Goal: Information Seeking & Learning: Learn about a topic

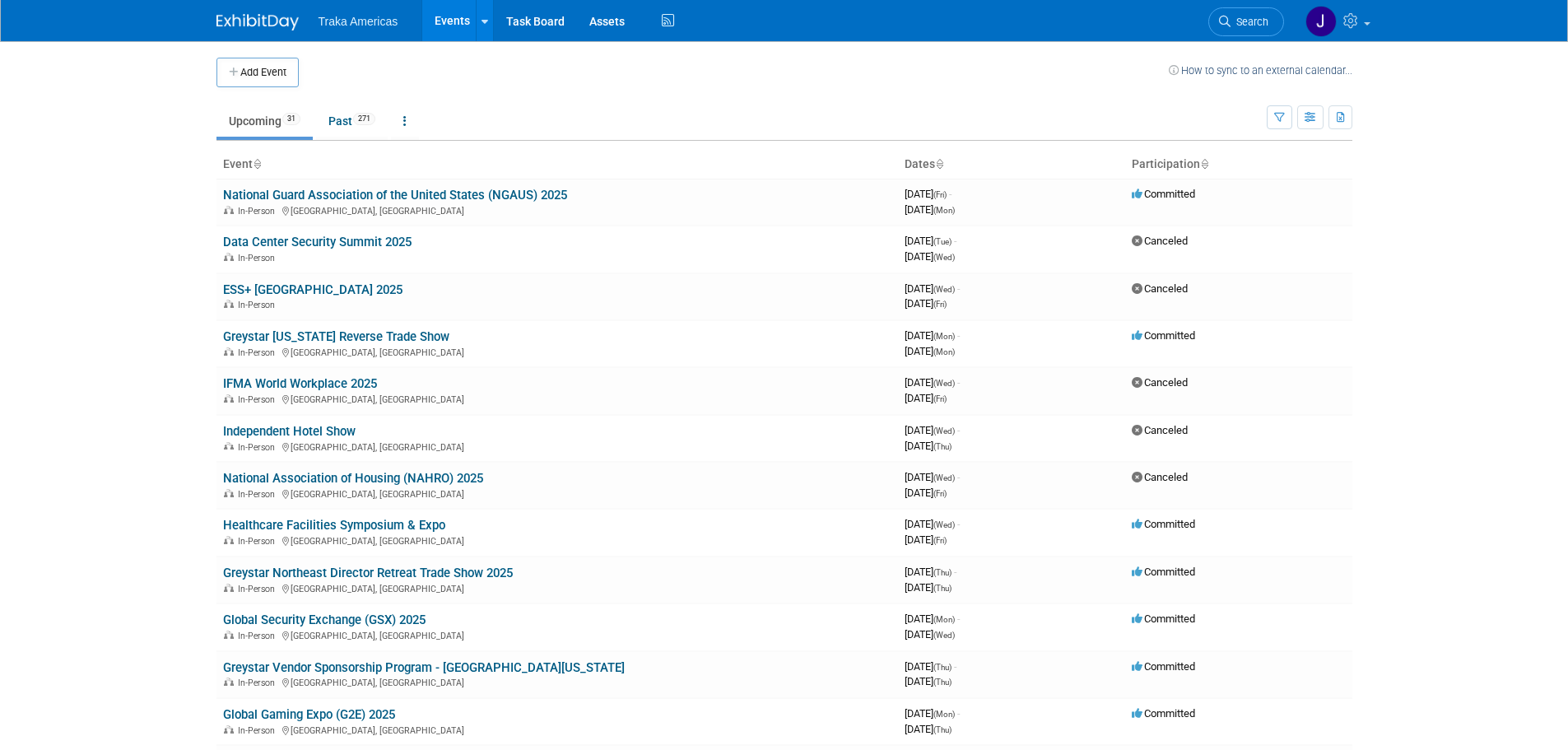
click at [271, 195] on link "National Guard Association of the United States (NGAUS) 2025" at bounding box center [395, 194] width 344 height 14
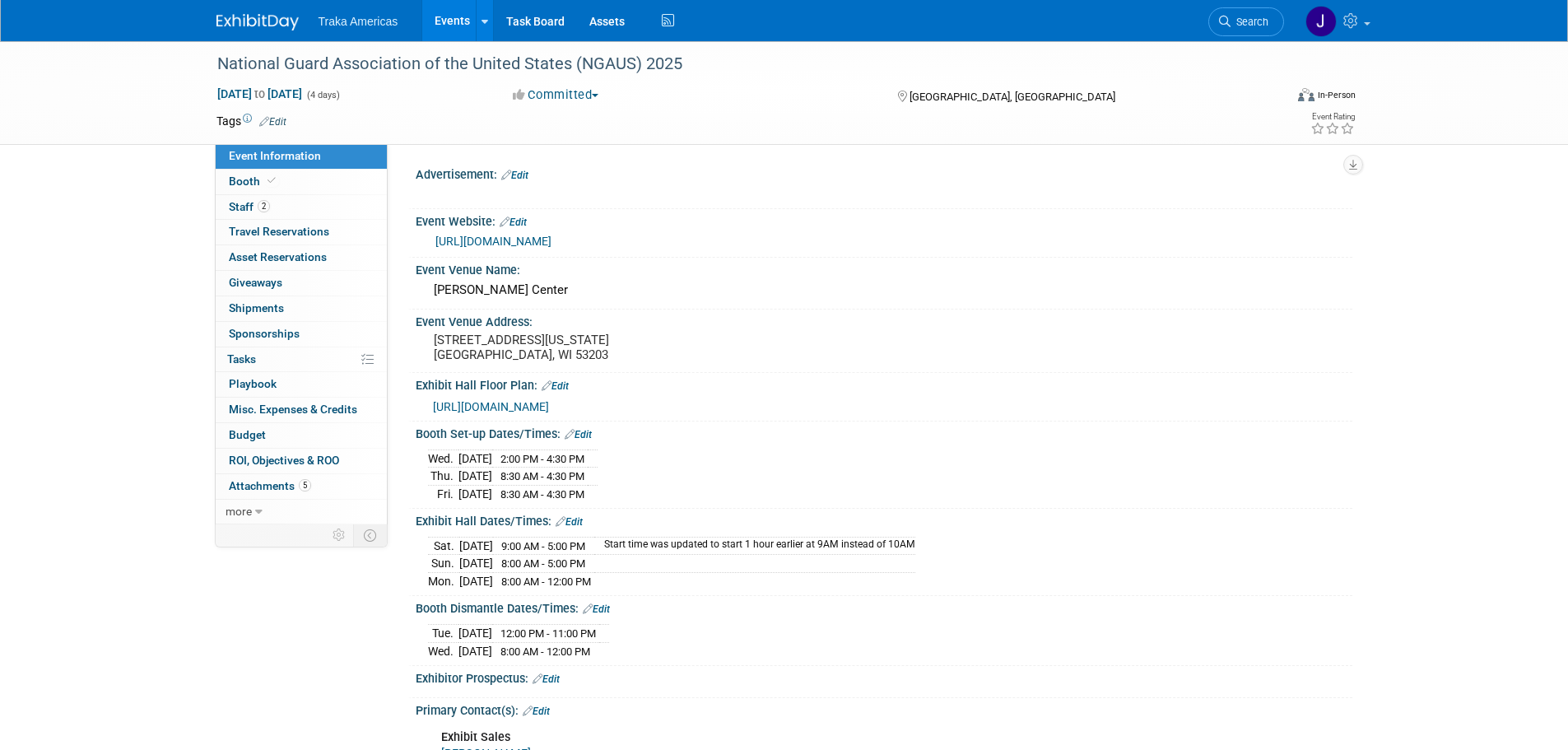
select select "National"
click at [308, 175] on link "Booth" at bounding box center [301, 181] width 171 height 25
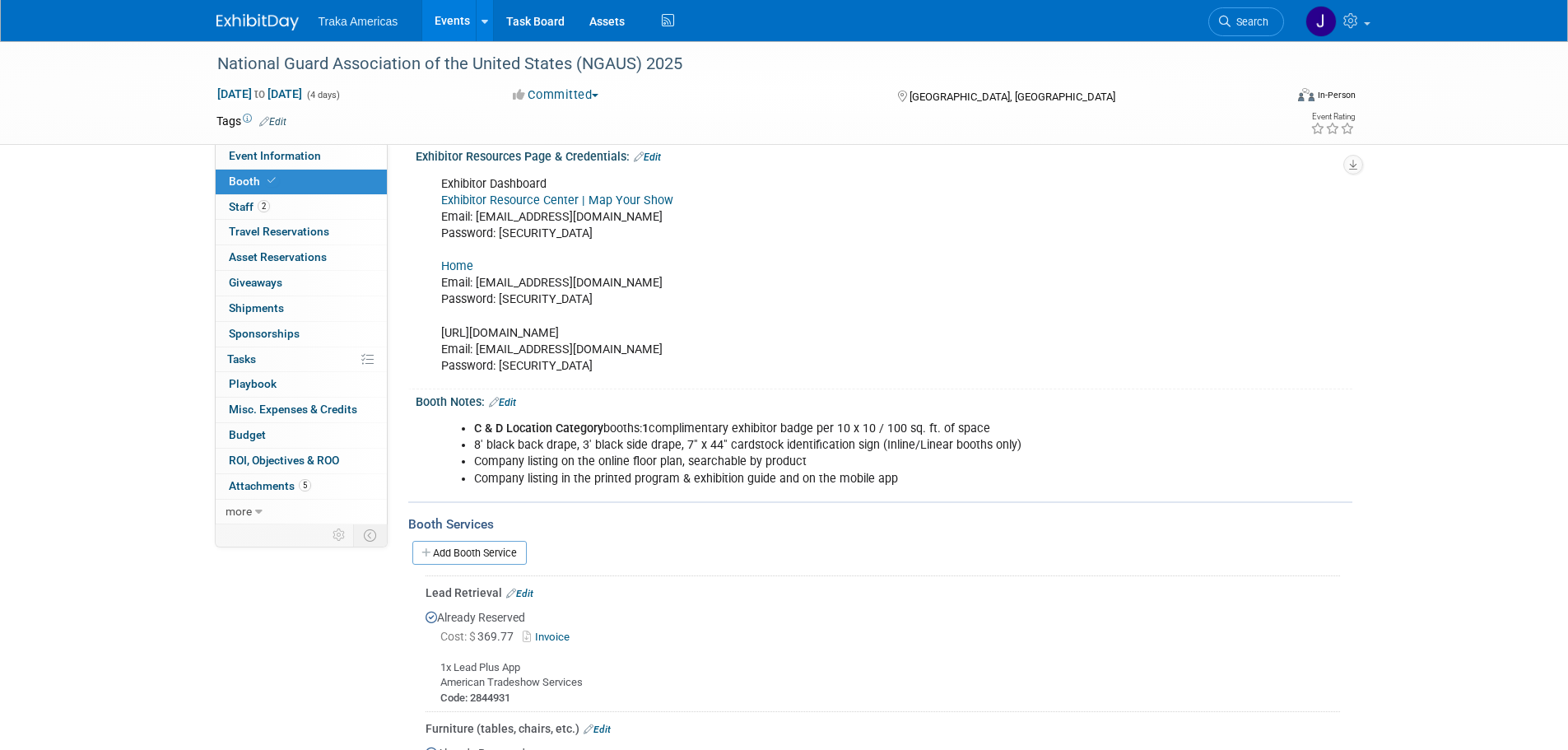
scroll to position [576, 0]
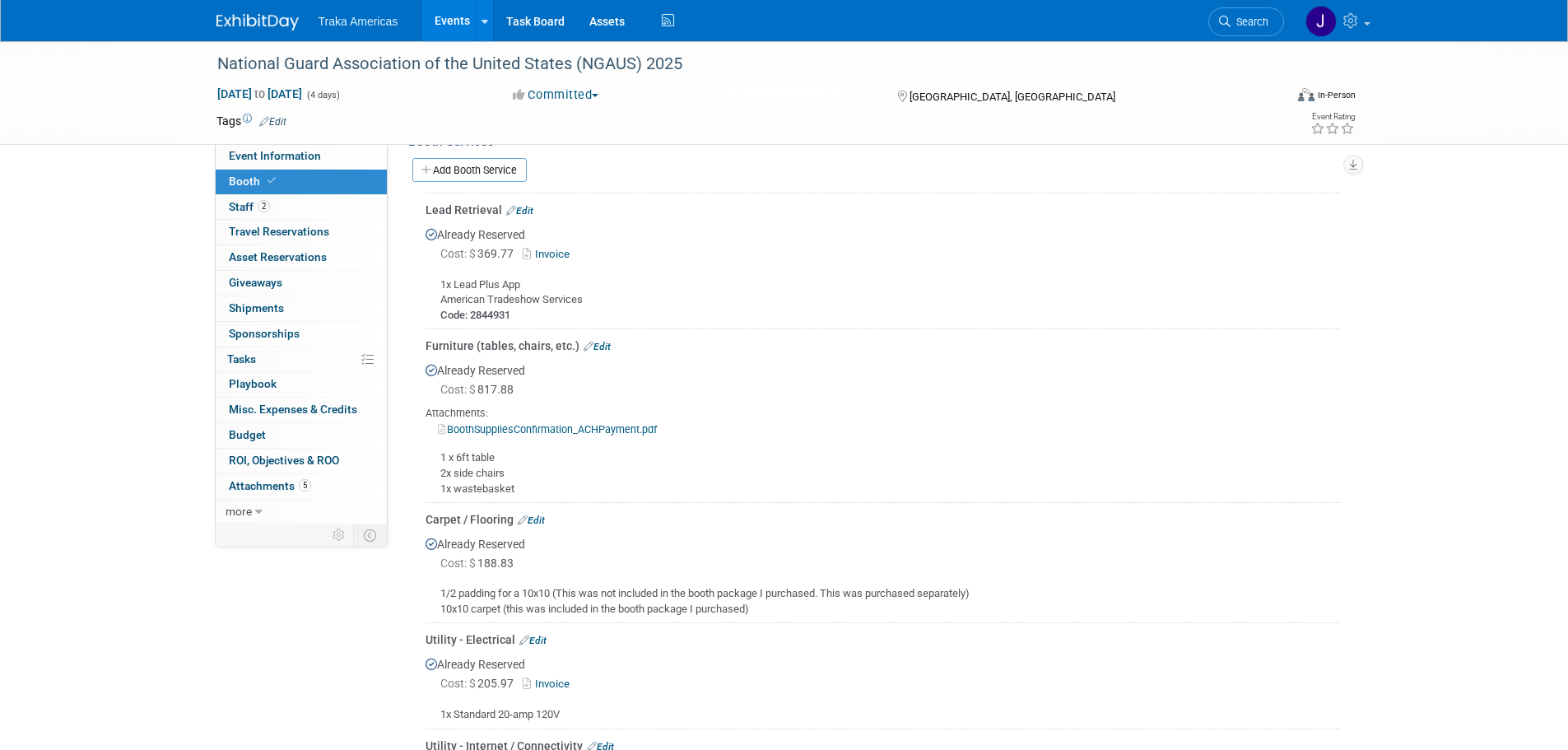
click at [228, 22] on img at bounding box center [257, 21] width 83 height 16
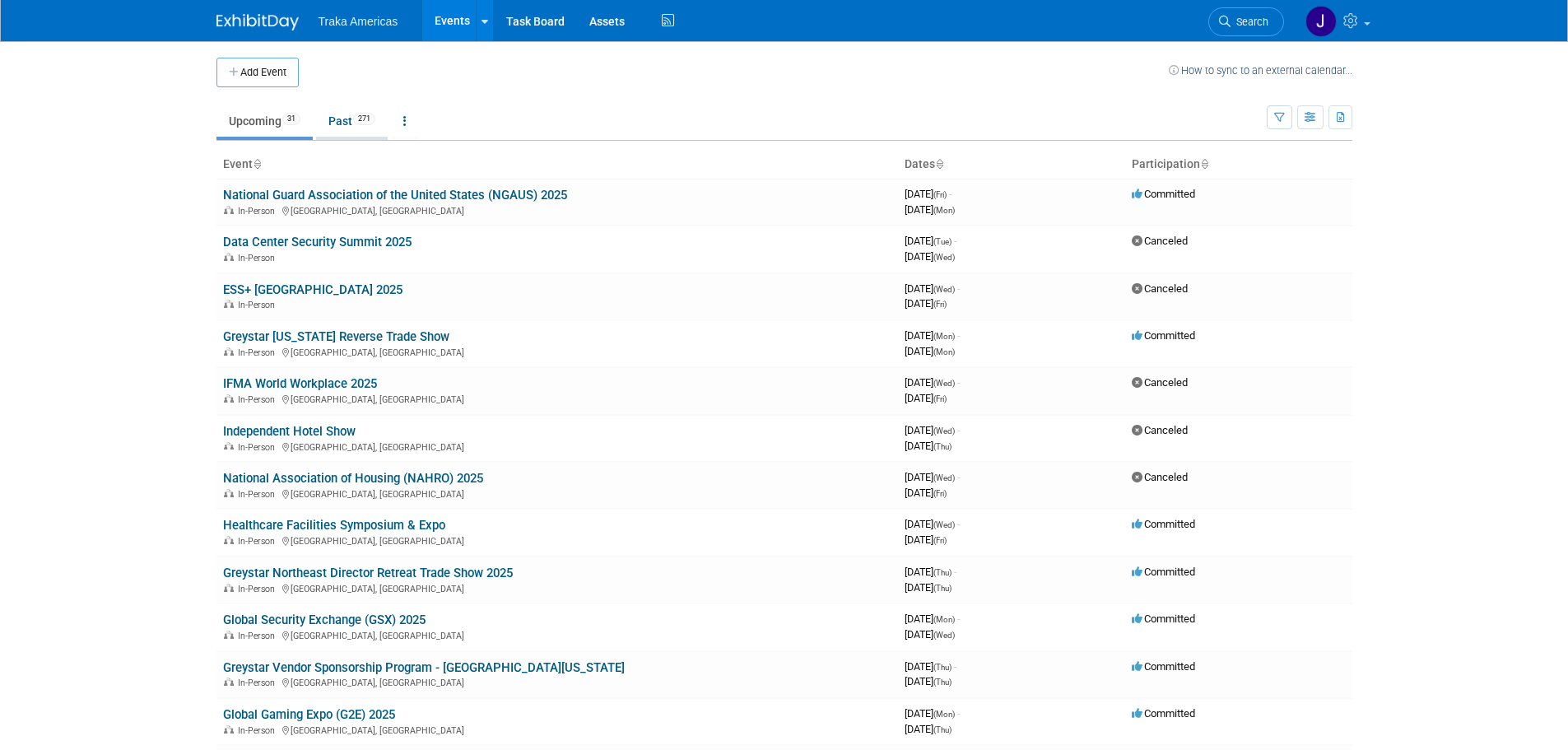
click at [346, 125] on link "Past 271" at bounding box center [352, 121] width 72 height 31
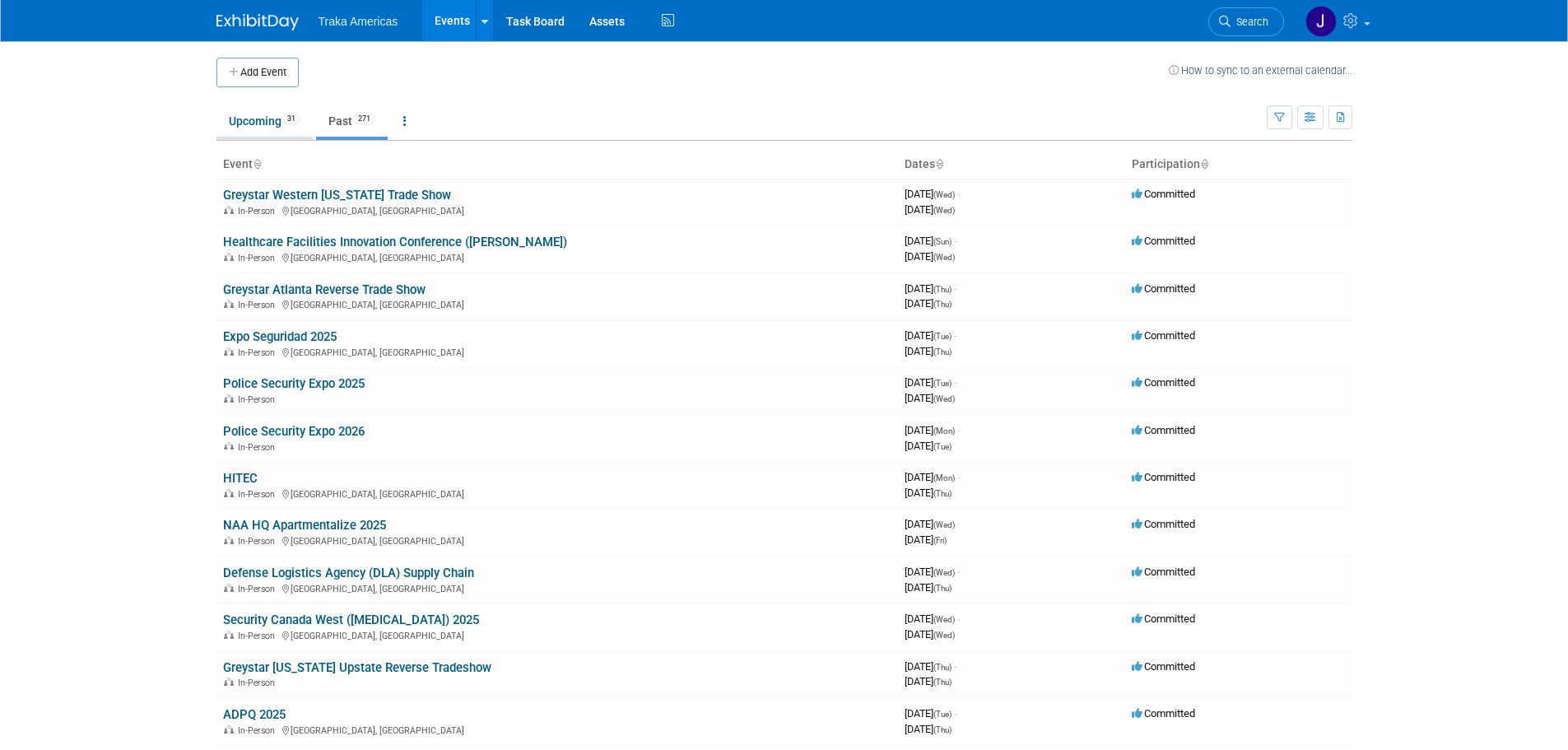
click at [230, 119] on link "Upcoming 31" at bounding box center [264, 121] width 96 height 31
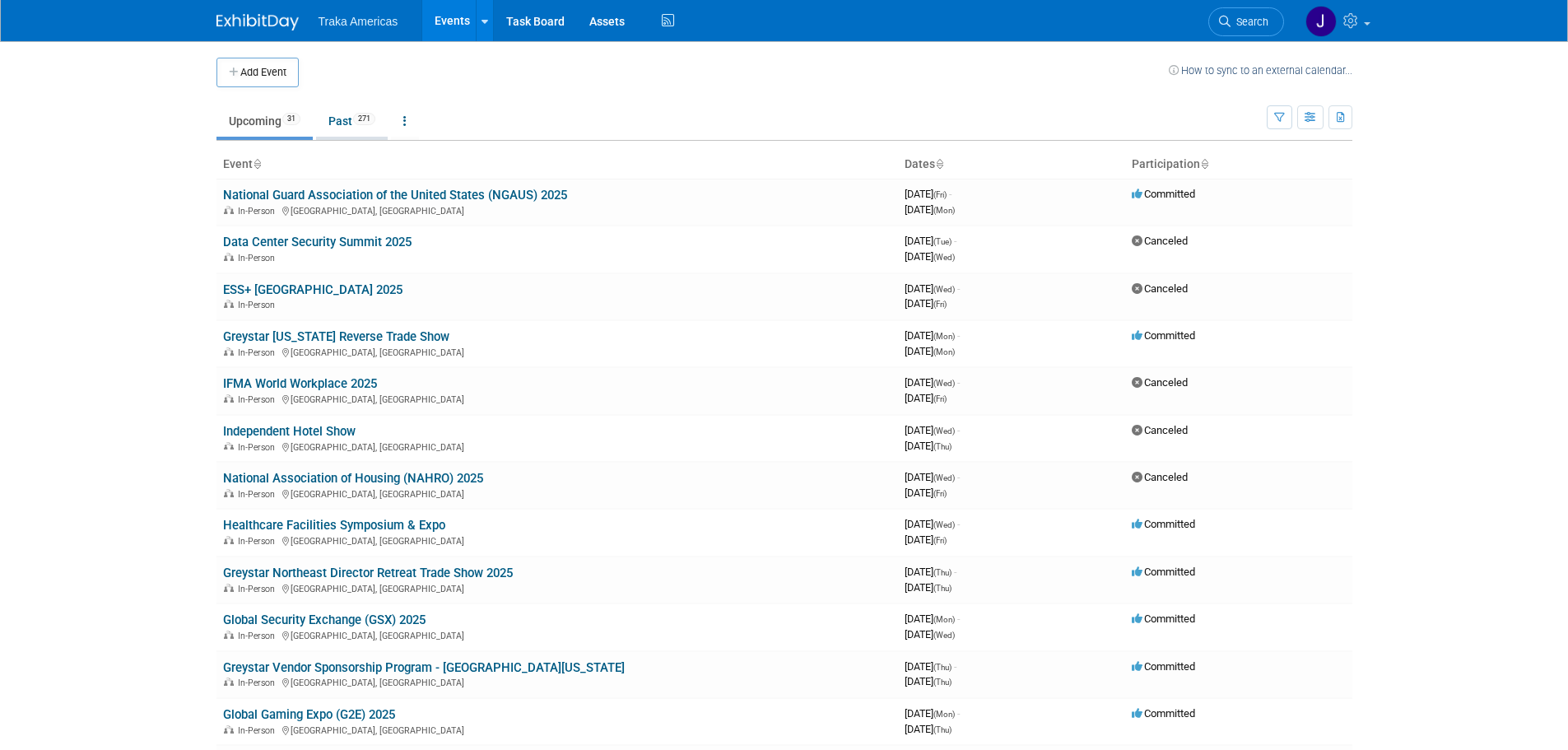
click at [361, 125] on link "Past 271" at bounding box center [352, 121] width 72 height 31
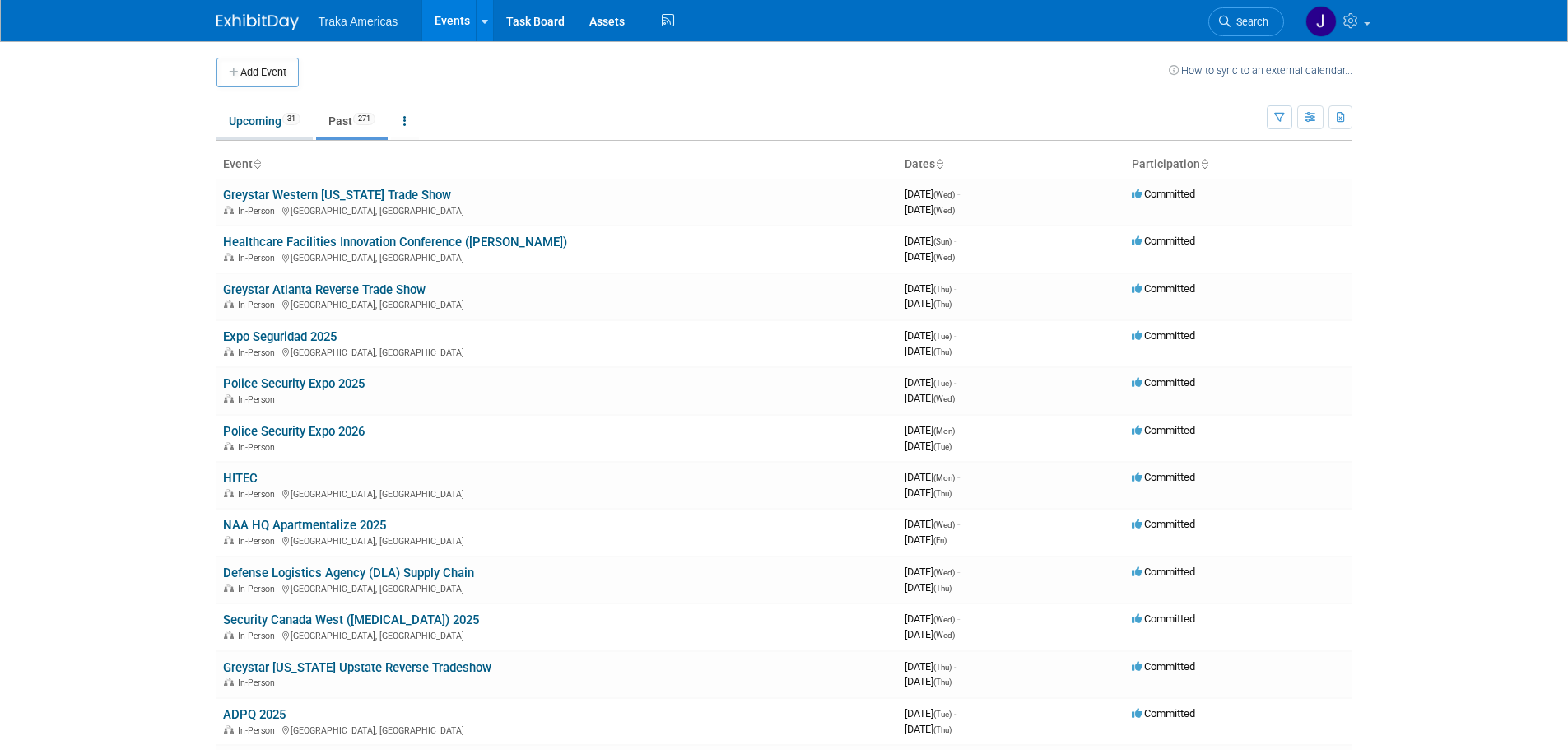
click at [276, 124] on link "Upcoming 31" at bounding box center [264, 121] width 96 height 31
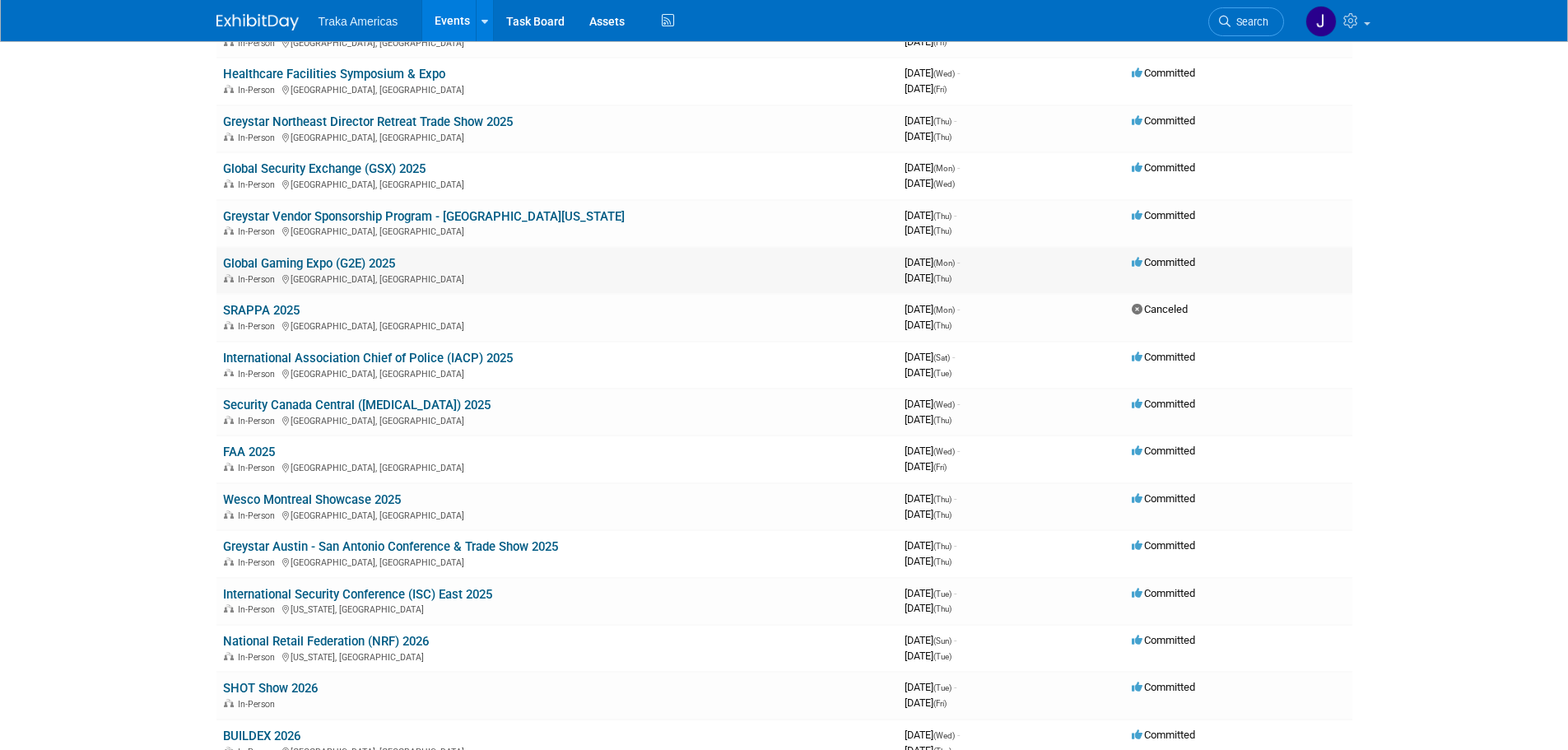
scroll to position [411, 0]
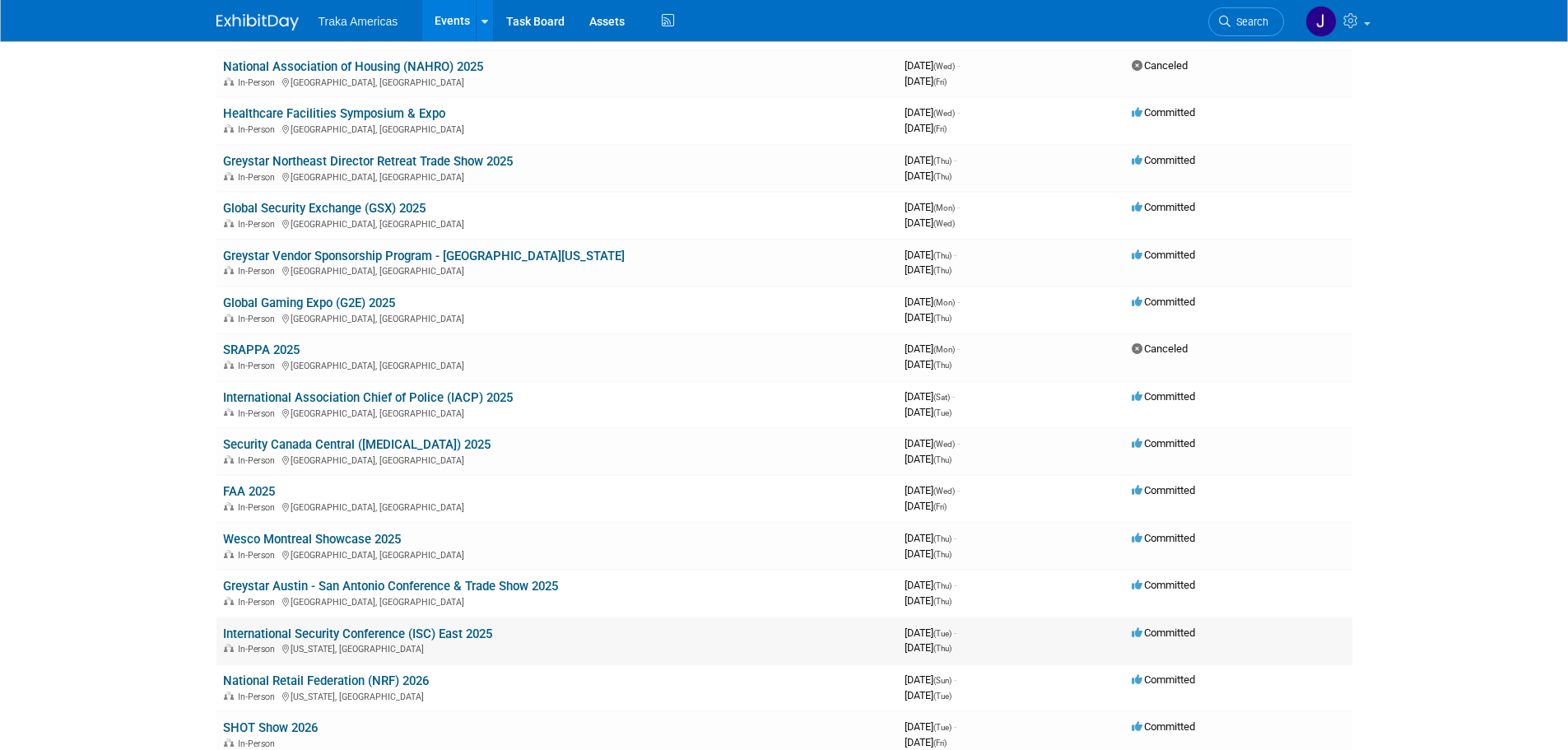
click at [300, 633] on link "International Security Conference (ISC) East 2025" at bounding box center [358, 633] width 269 height 14
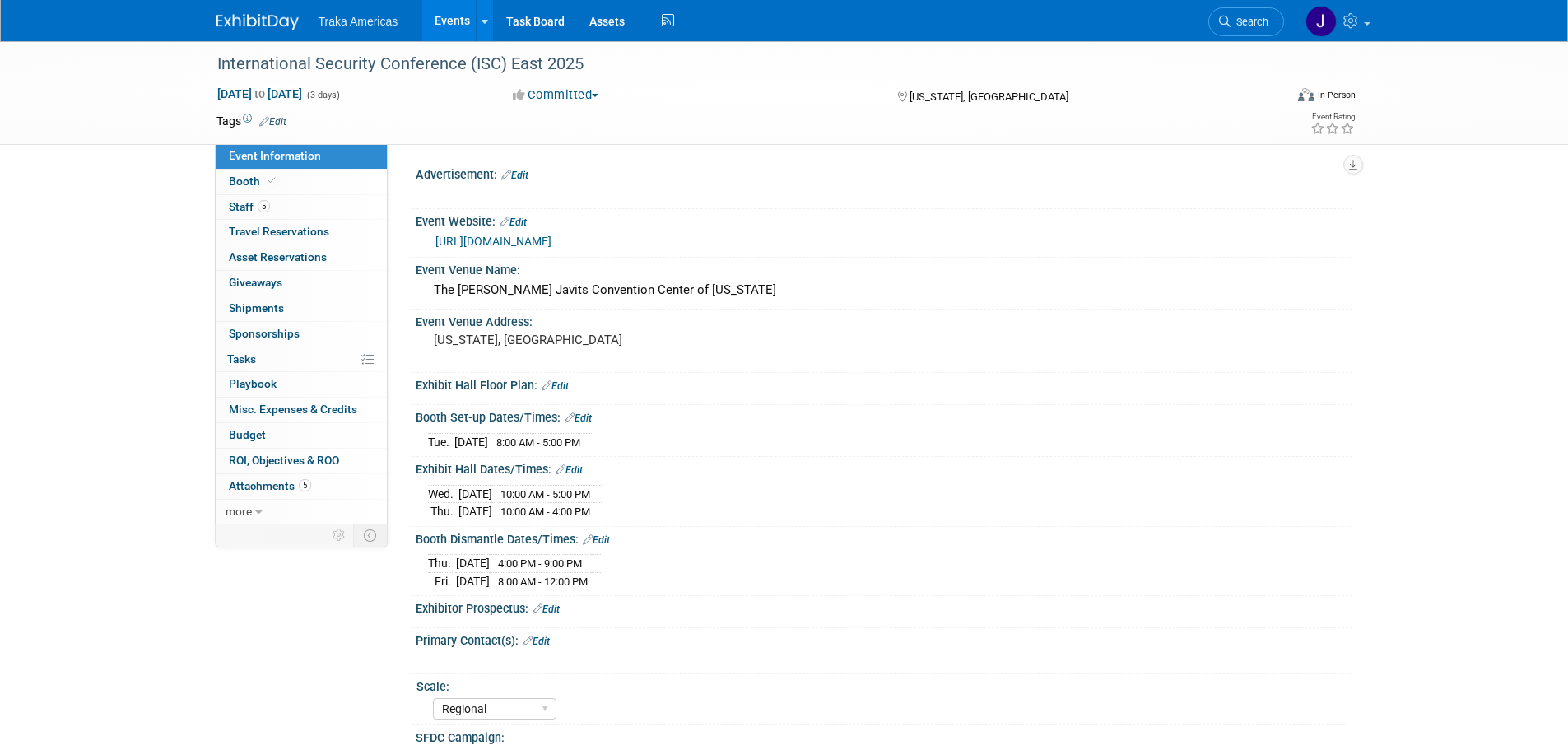
select select "Regional"
click at [552, 244] on link "[URL][DOMAIN_NAME]" at bounding box center [493, 240] width 116 height 13
